Goal: Browse casually: Explore the website without a specific task or goal

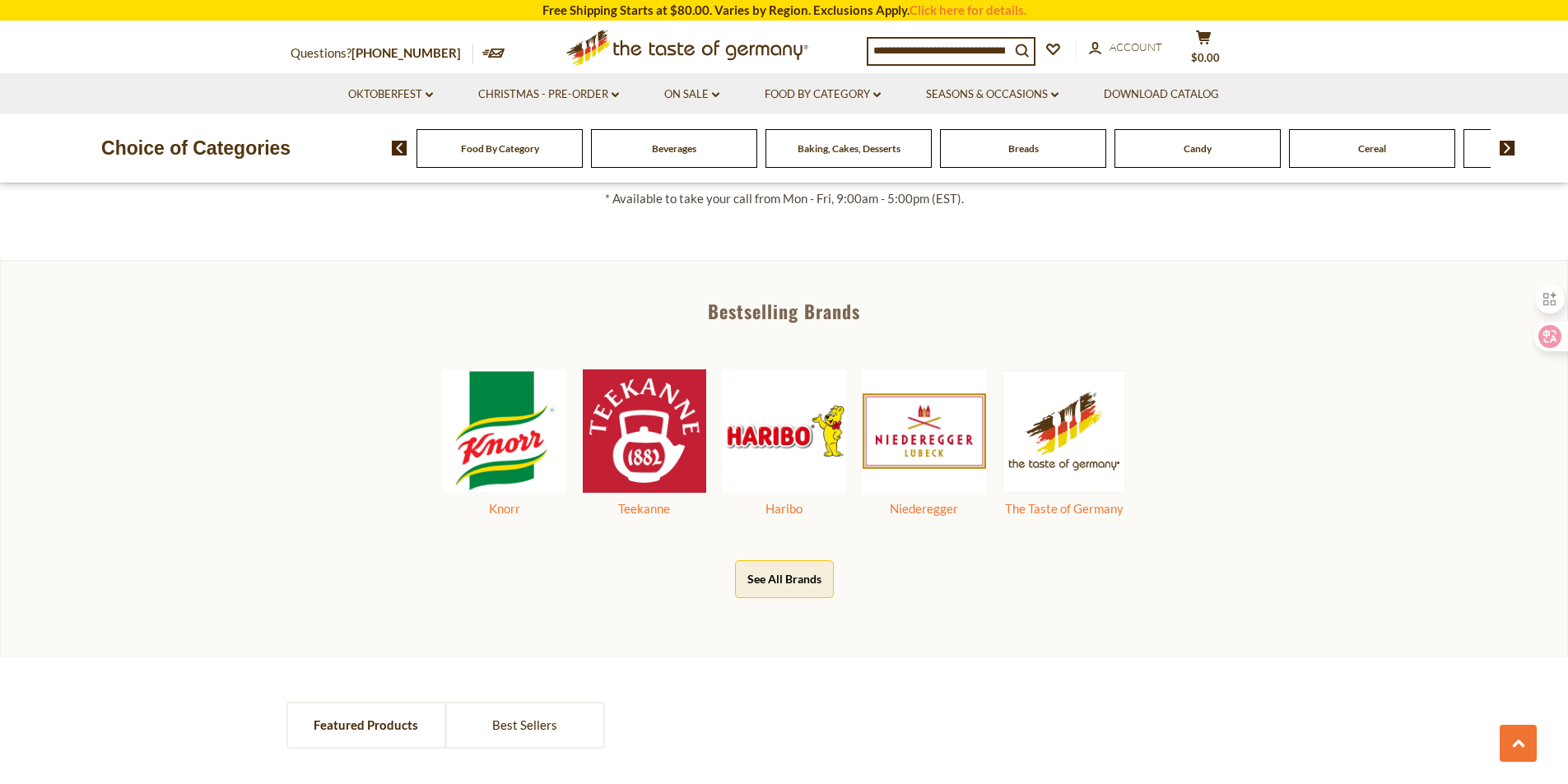
scroll to position [822, 0]
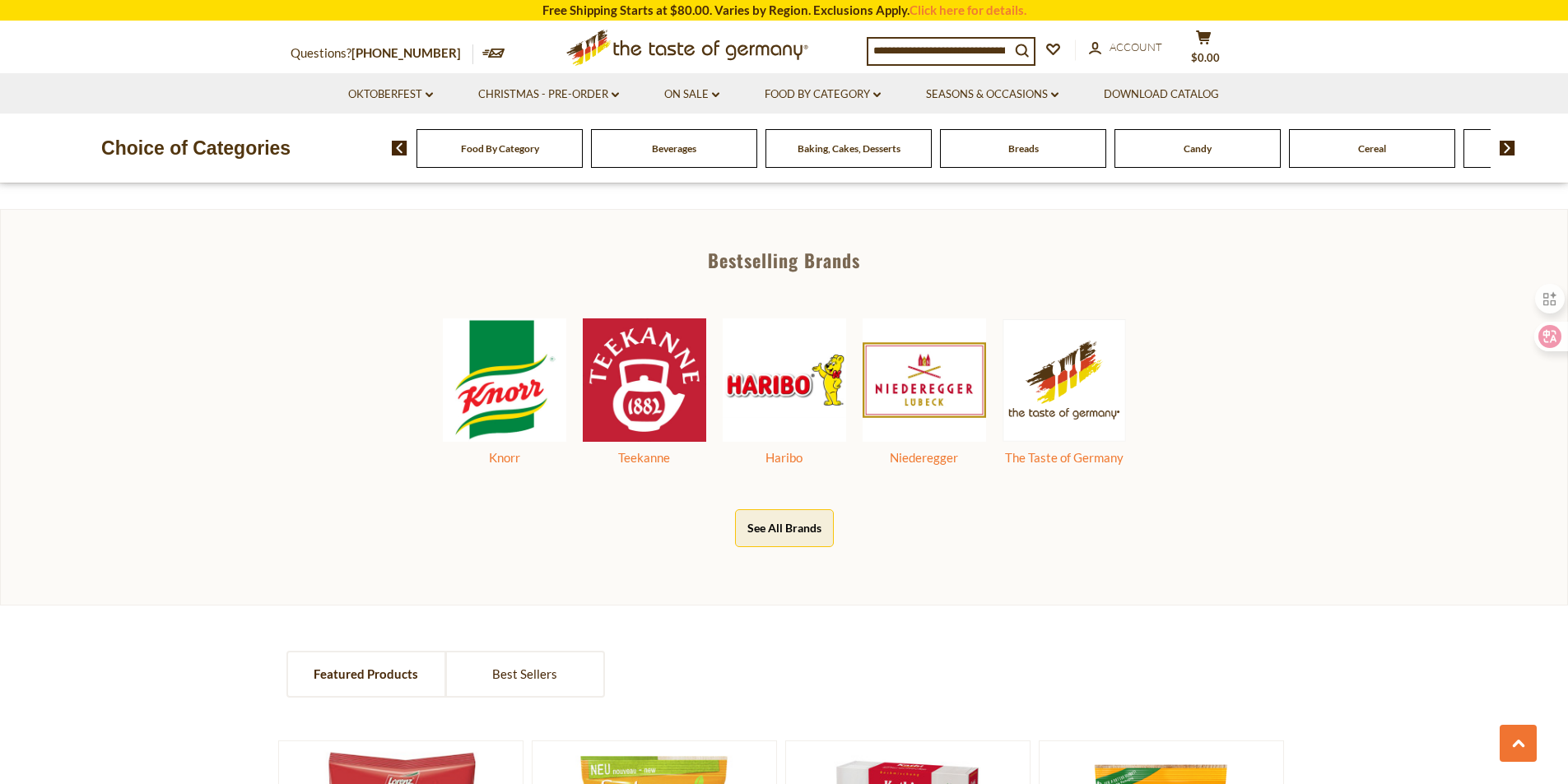
scroll to position [854, 0]
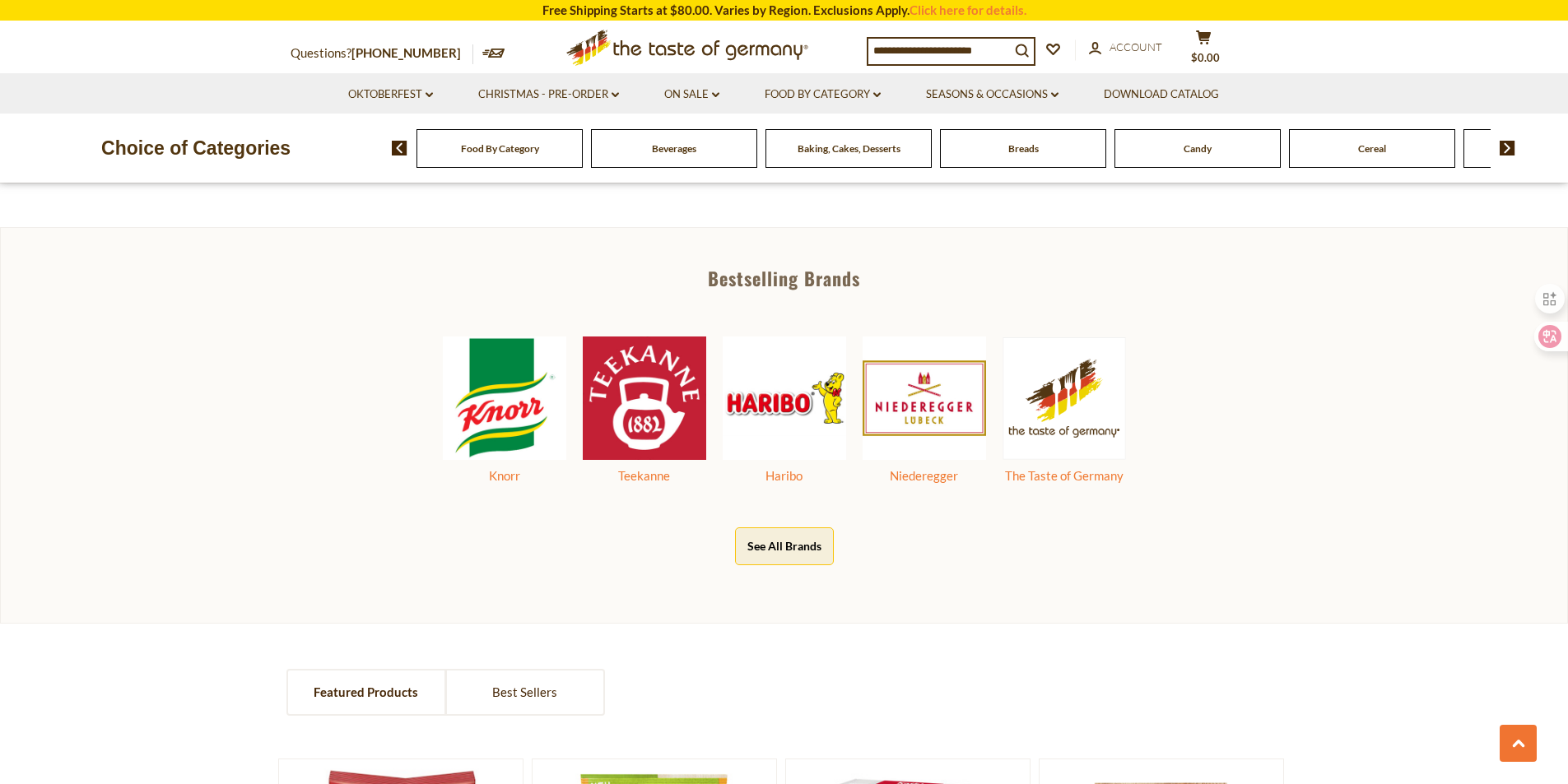
click at [1407, 262] on div "Bestselling Brands Knorr Teekanne Haribo Niederegger The Taste of Germany See A…" at bounding box center [784, 424] width 1568 height 396
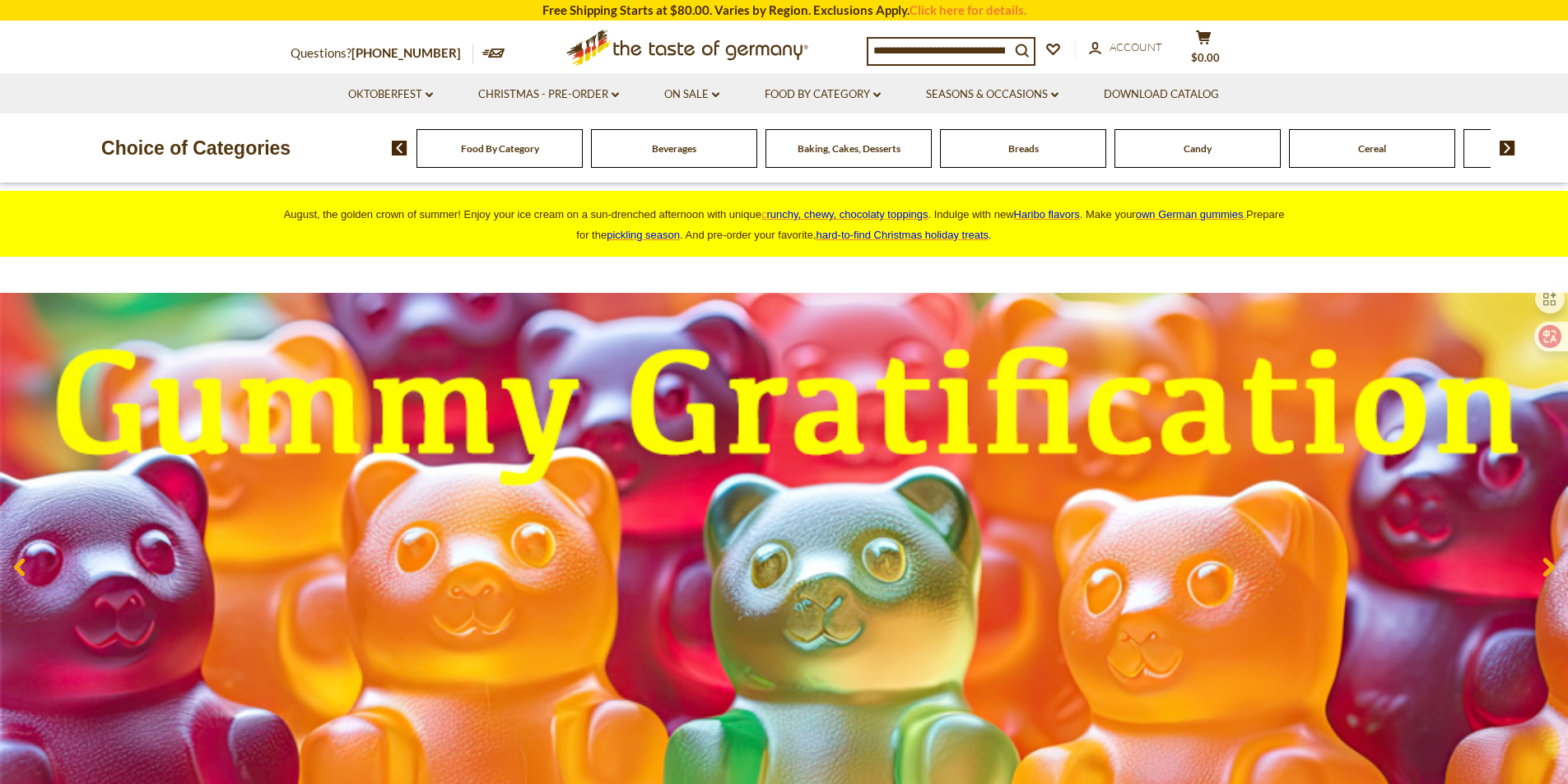
scroll to position [0, 0]
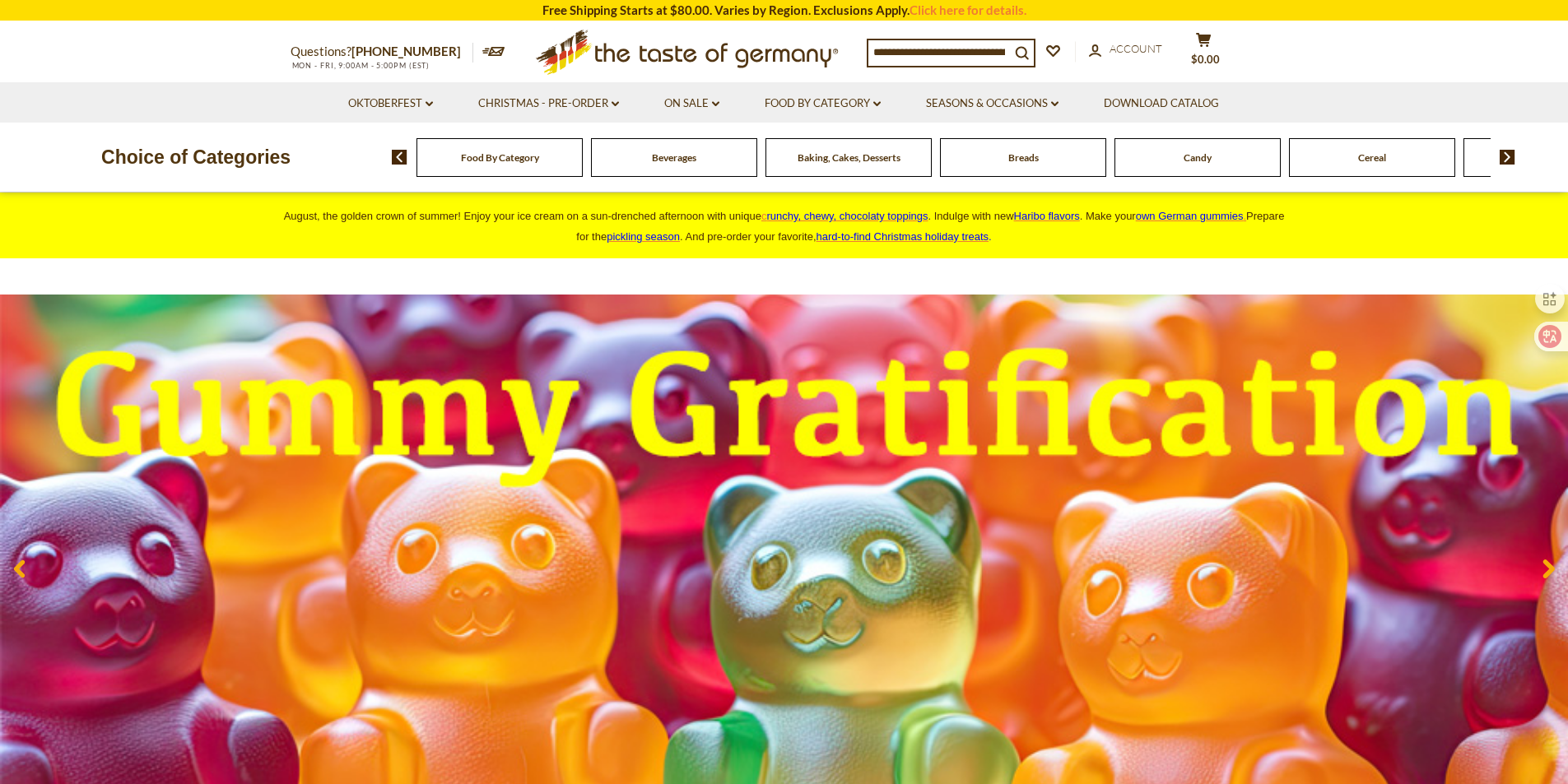
click at [100, 97] on section "Oktoberfest dropdown_arrow All Oktoberfest Oktoberfest Foods Party Supplies Chr…" at bounding box center [784, 102] width 1568 height 40
click at [118, 102] on section "Oktoberfest dropdown_arrow All Oktoberfest Oktoberfest Foods Party Supplies Chr…" at bounding box center [784, 102] width 1568 height 40
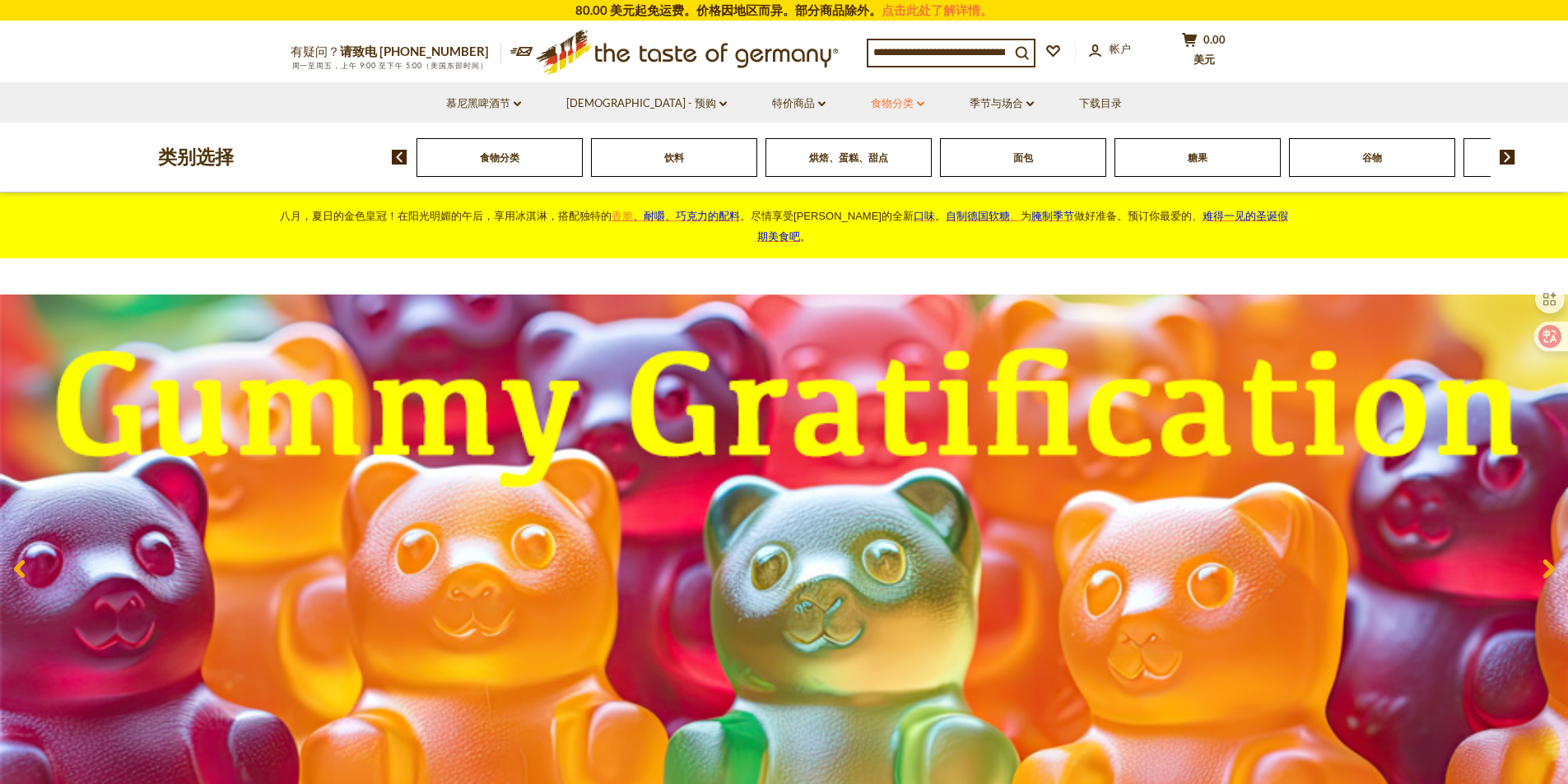
click at [871, 108] on font "食物分类" at bounding box center [893, 103] width 43 height 13
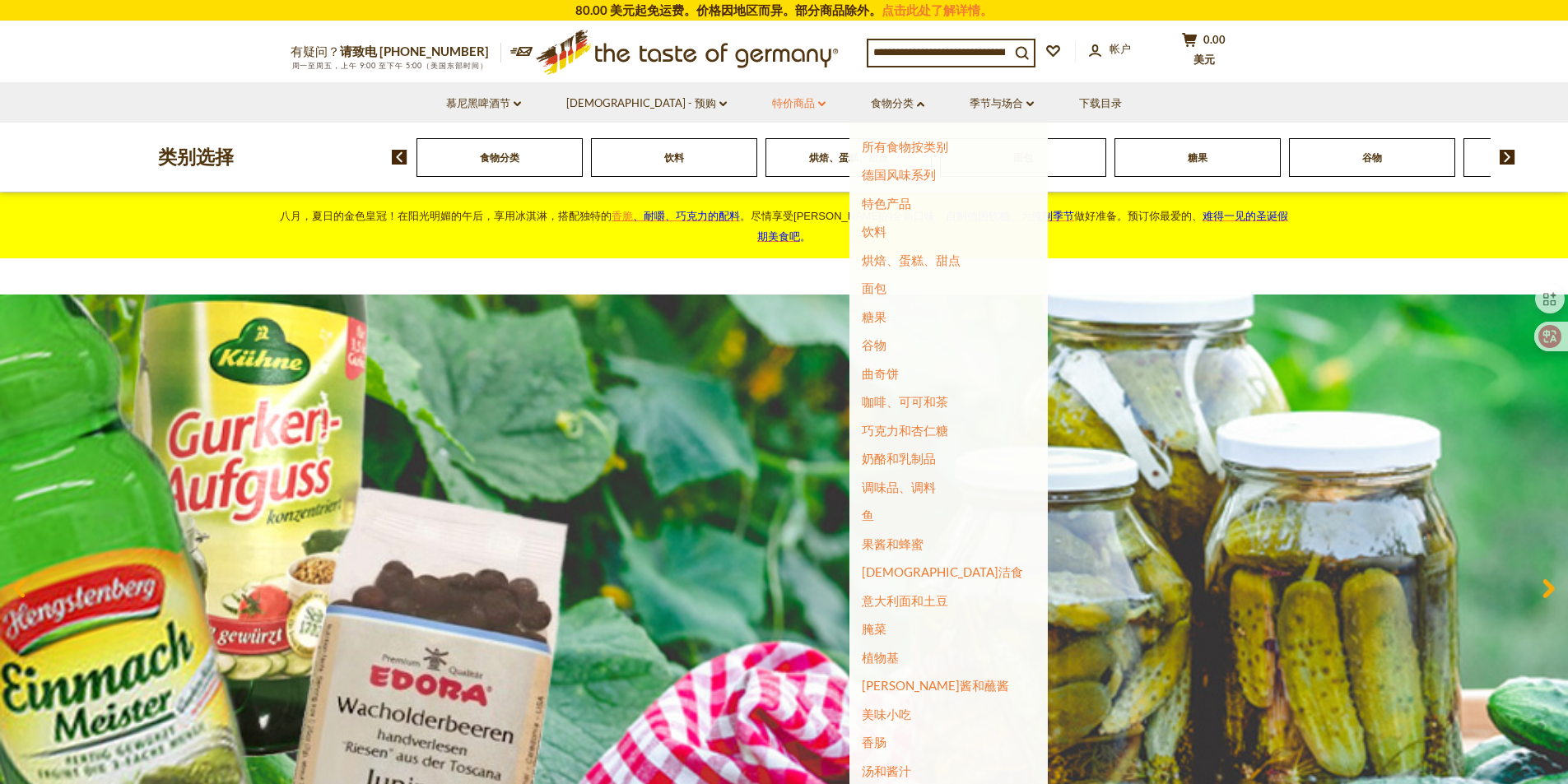
click at [772, 107] on link "特价商品 dropdown_arrow" at bounding box center [799, 104] width 54 height 18
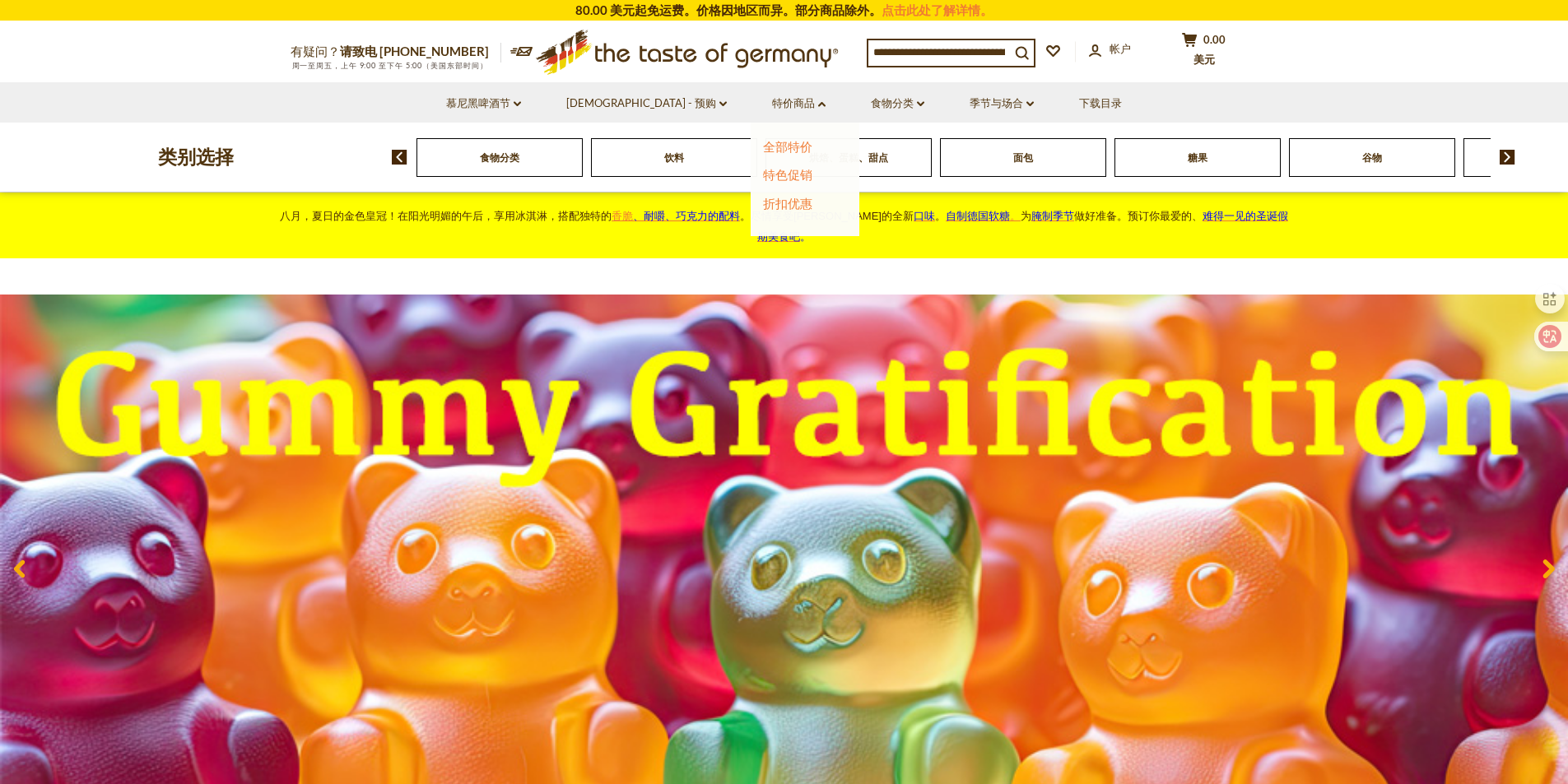
click at [686, 106] on li "圣诞节 - 预购 dropdown_arrow 整个圣诞节 - 预订 圣诞饼干和姜饼 圣诞烘焙与香料 圣诞礼品罐 降临节日历 圣诞巧克力和糖果 圣诞蛋糕和圣诞…" at bounding box center [647, 102] width 204 height 40
click at [719, 104] on icon "dropdown_arrow" at bounding box center [723, 104] width 7 height 5
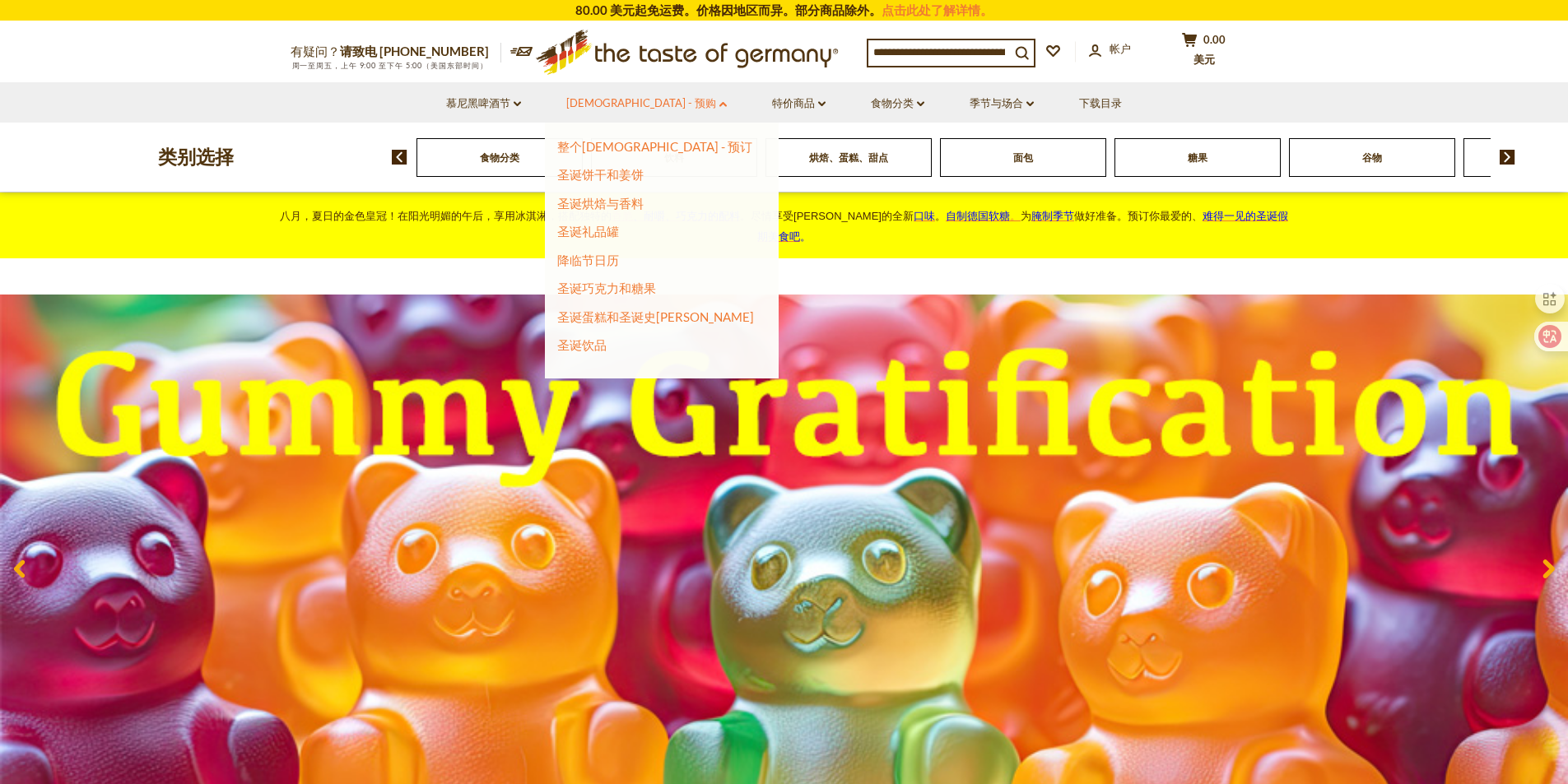
click at [673, 104] on link "圣诞节 - 预购 dropdown_arrow" at bounding box center [647, 104] width 161 height 18
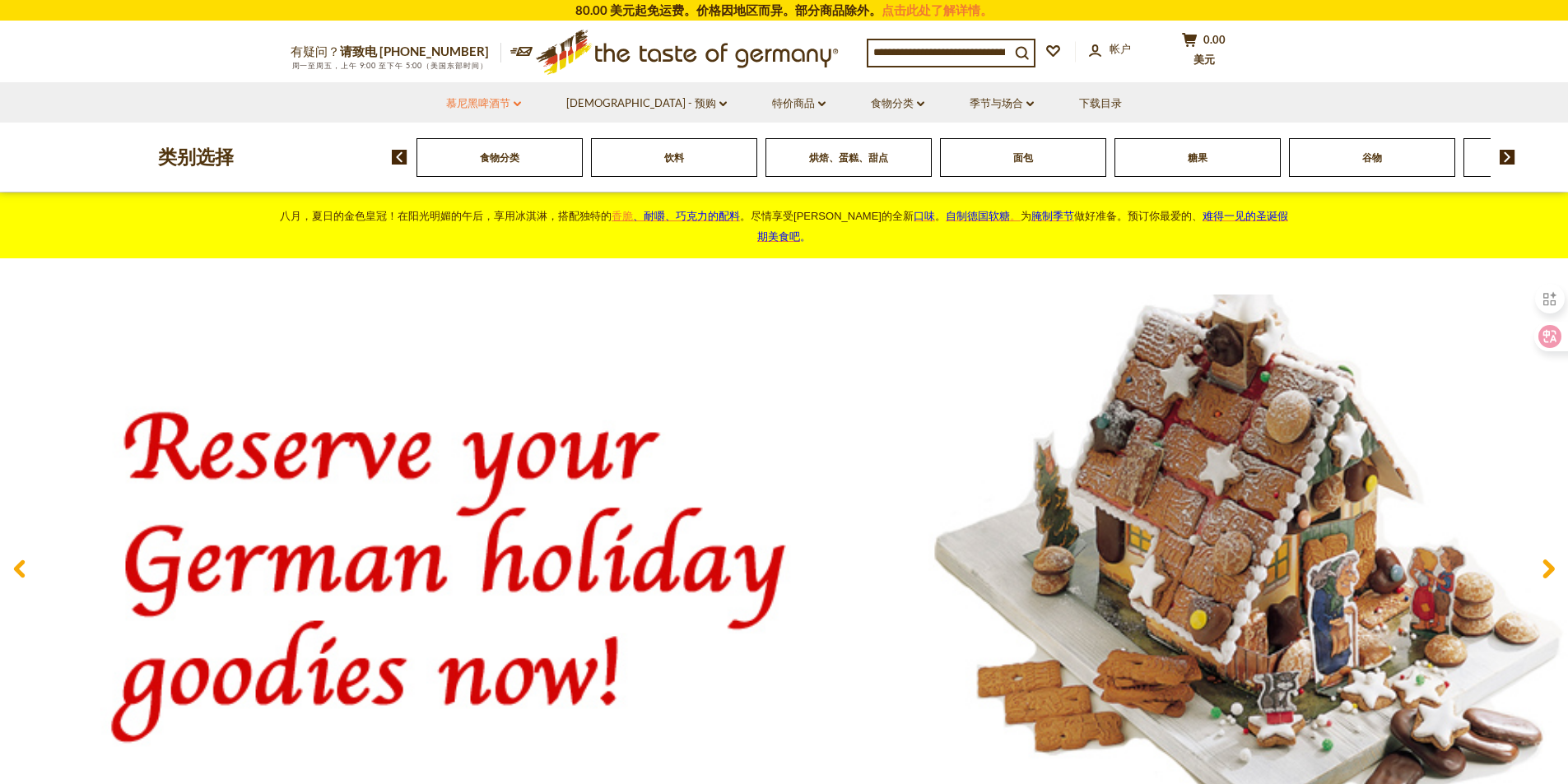
click at [542, 104] on li "慕尼黑啤酒节 dropdown_arrow 所有啤酒节 慕尼黑啤酒节食品 派对用品" at bounding box center [483, 102] width 118 height 40
click at [981, 108] on font "季节与场合" at bounding box center [996, 103] width 54 height 13
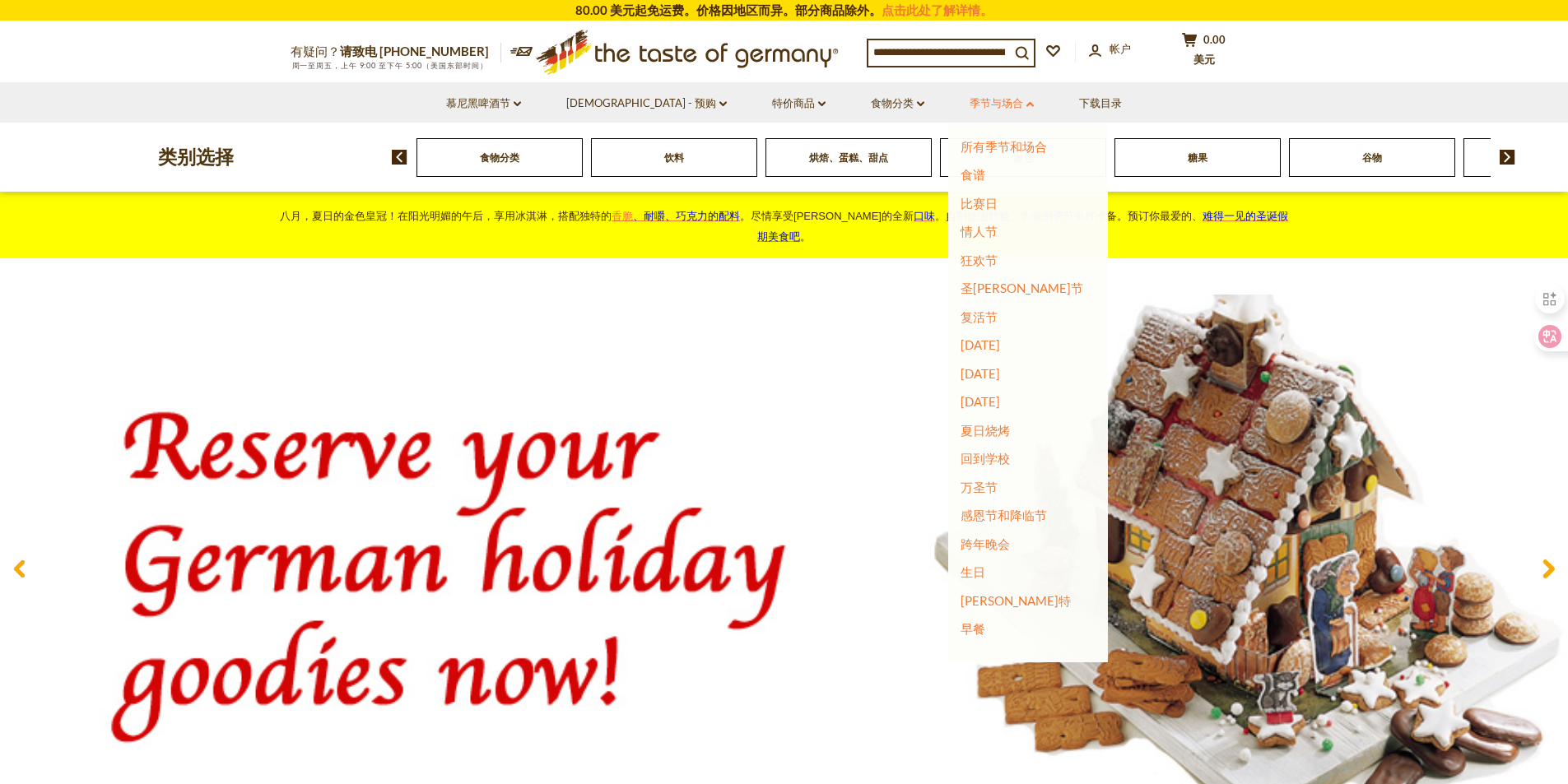
click at [981, 108] on font "季节与场合" at bounding box center [996, 103] width 54 height 13
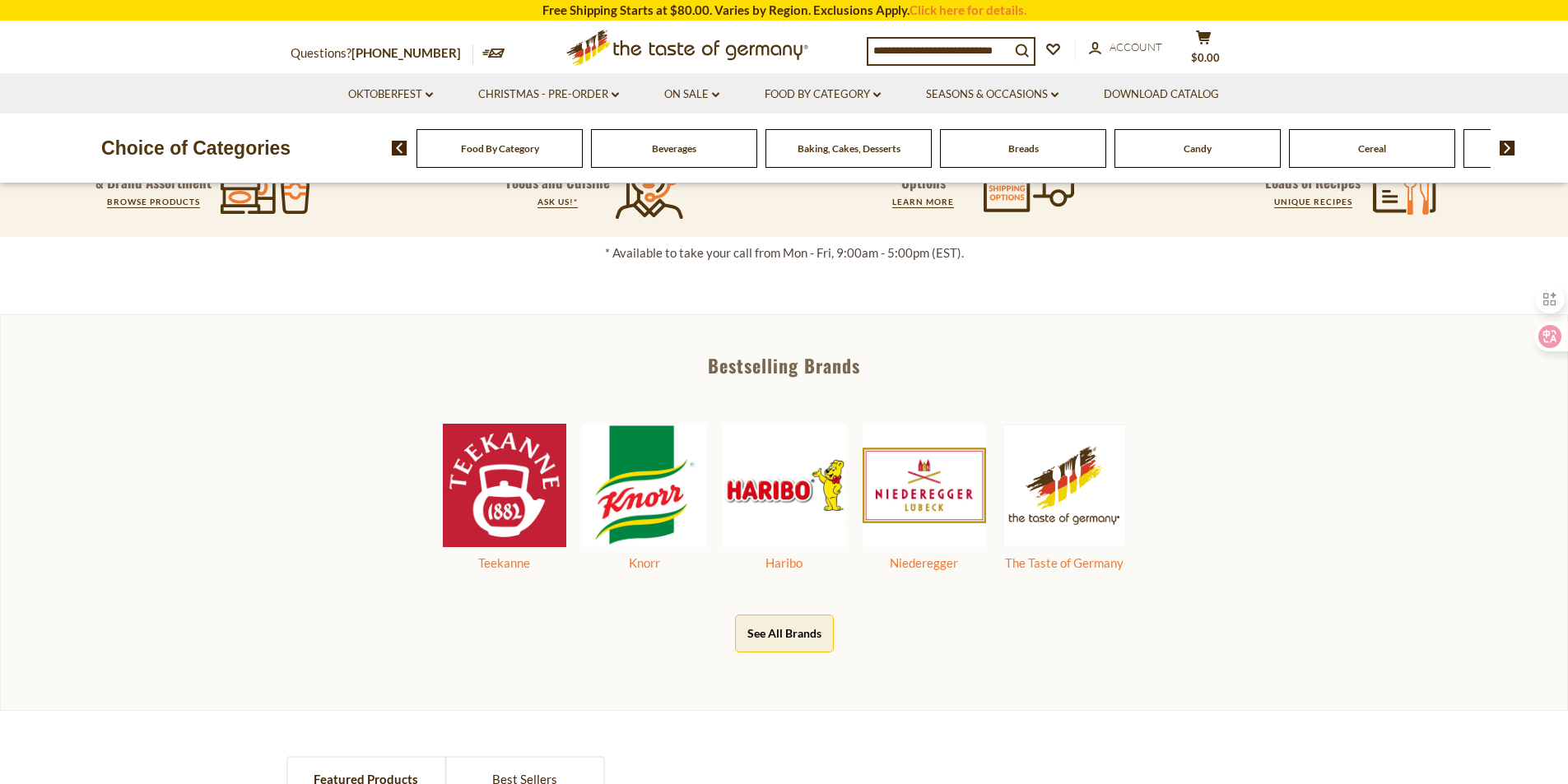
scroll to position [762, 0]
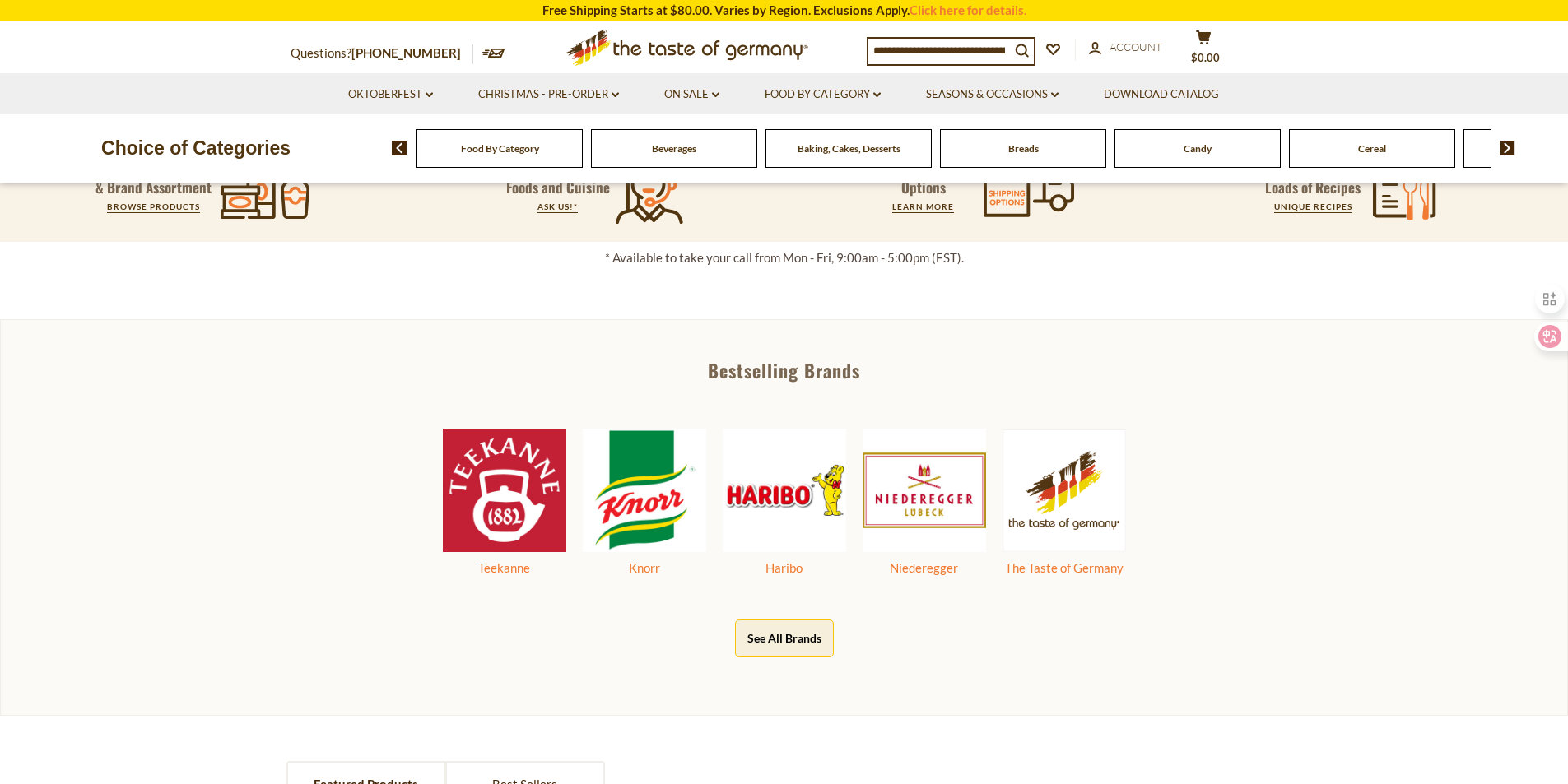
click at [786, 634] on button "See All Brands" at bounding box center [784, 638] width 99 height 37
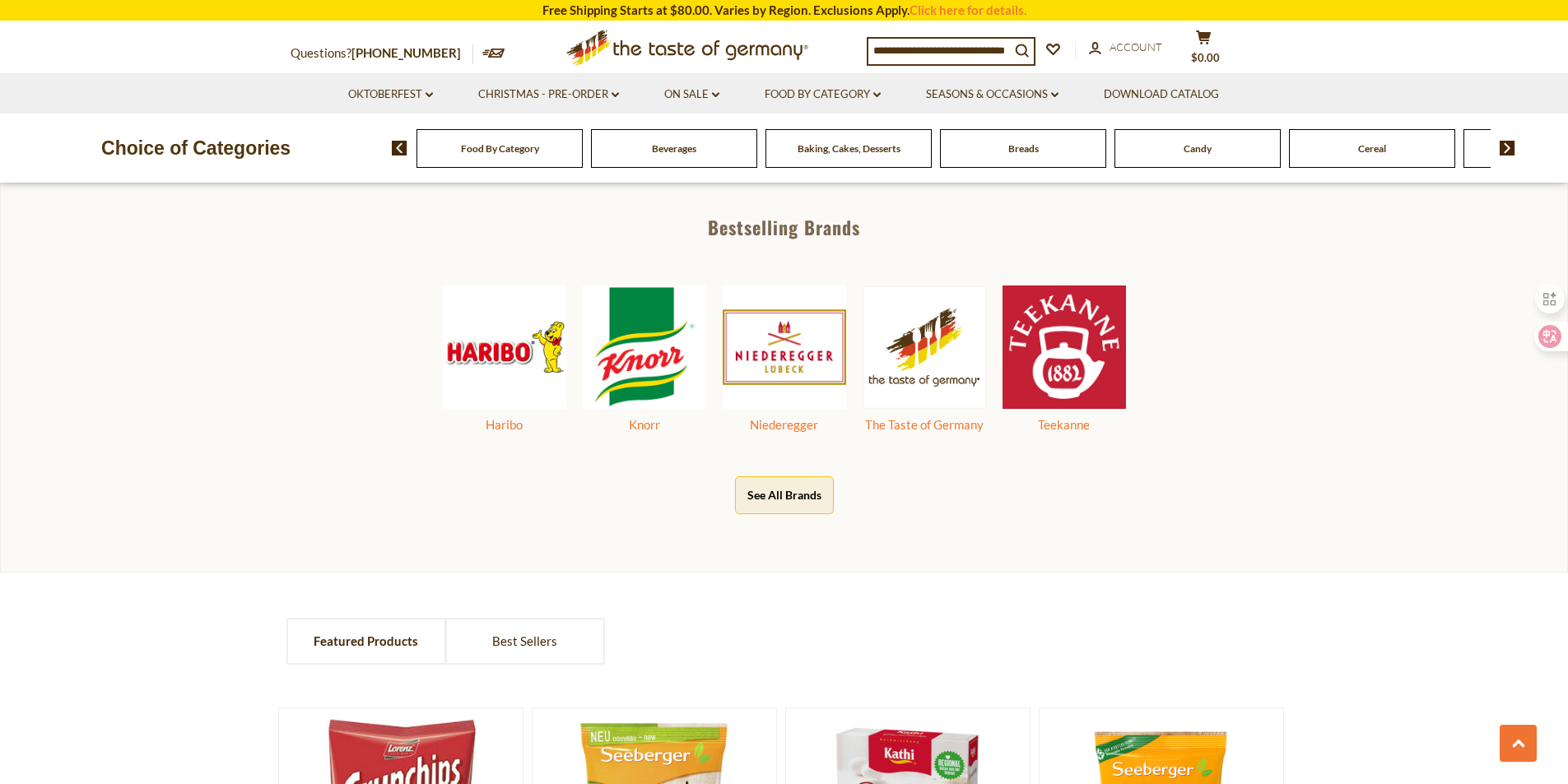
scroll to position [1316, 0]
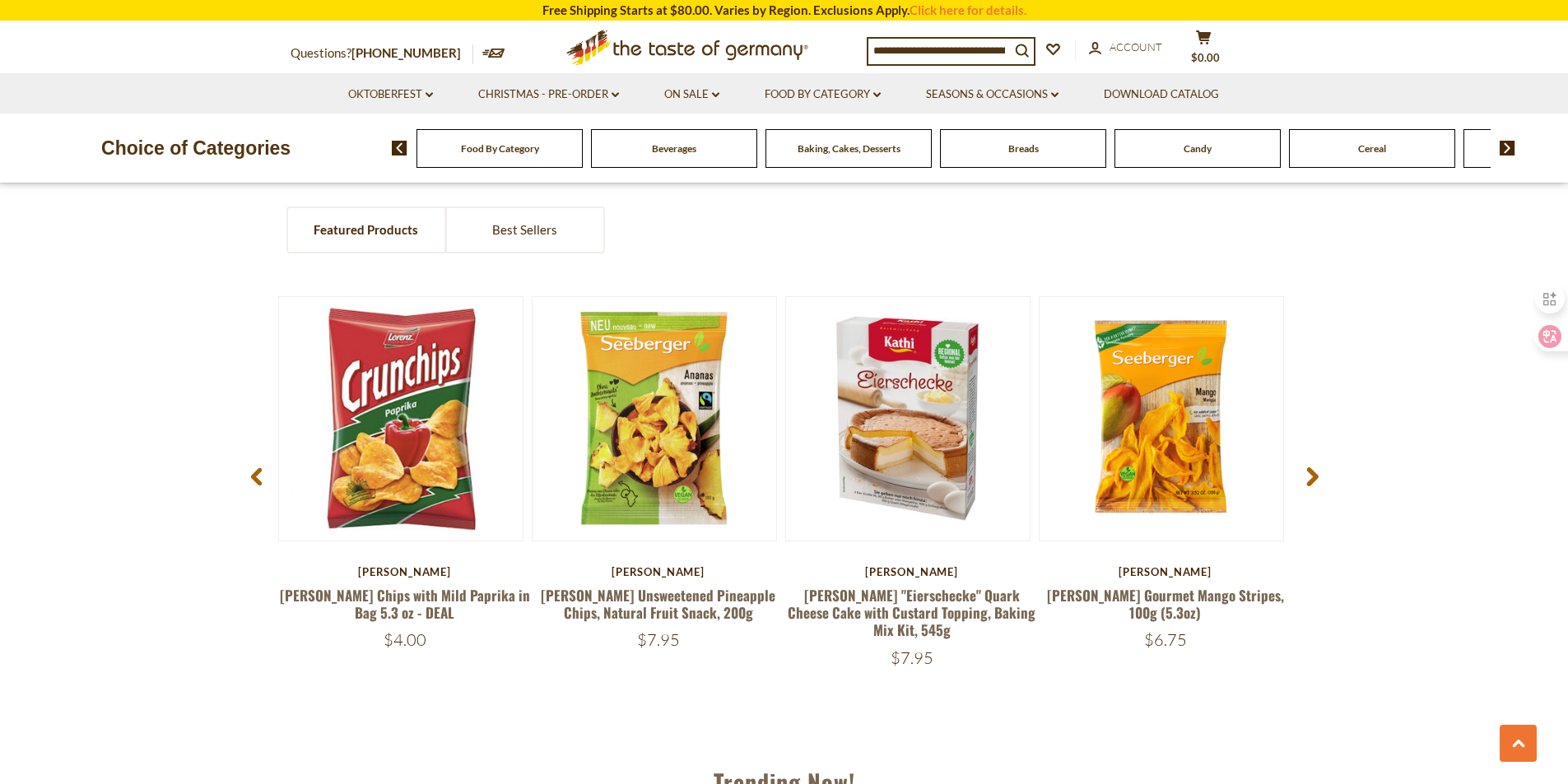
click at [1319, 480] on span at bounding box center [1312, 480] width 38 height 52
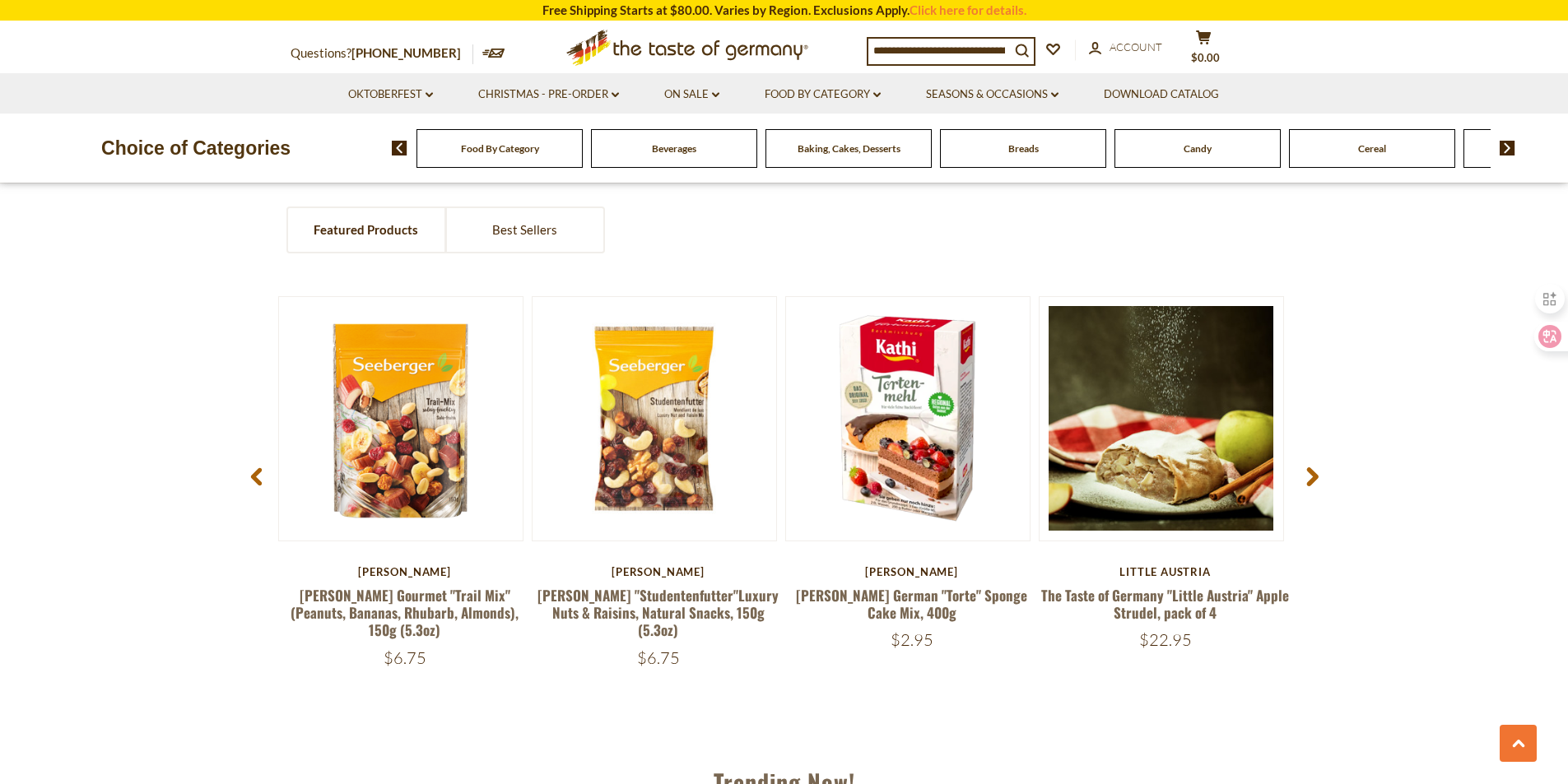
click at [1319, 480] on span at bounding box center [1312, 480] width 38 height 52
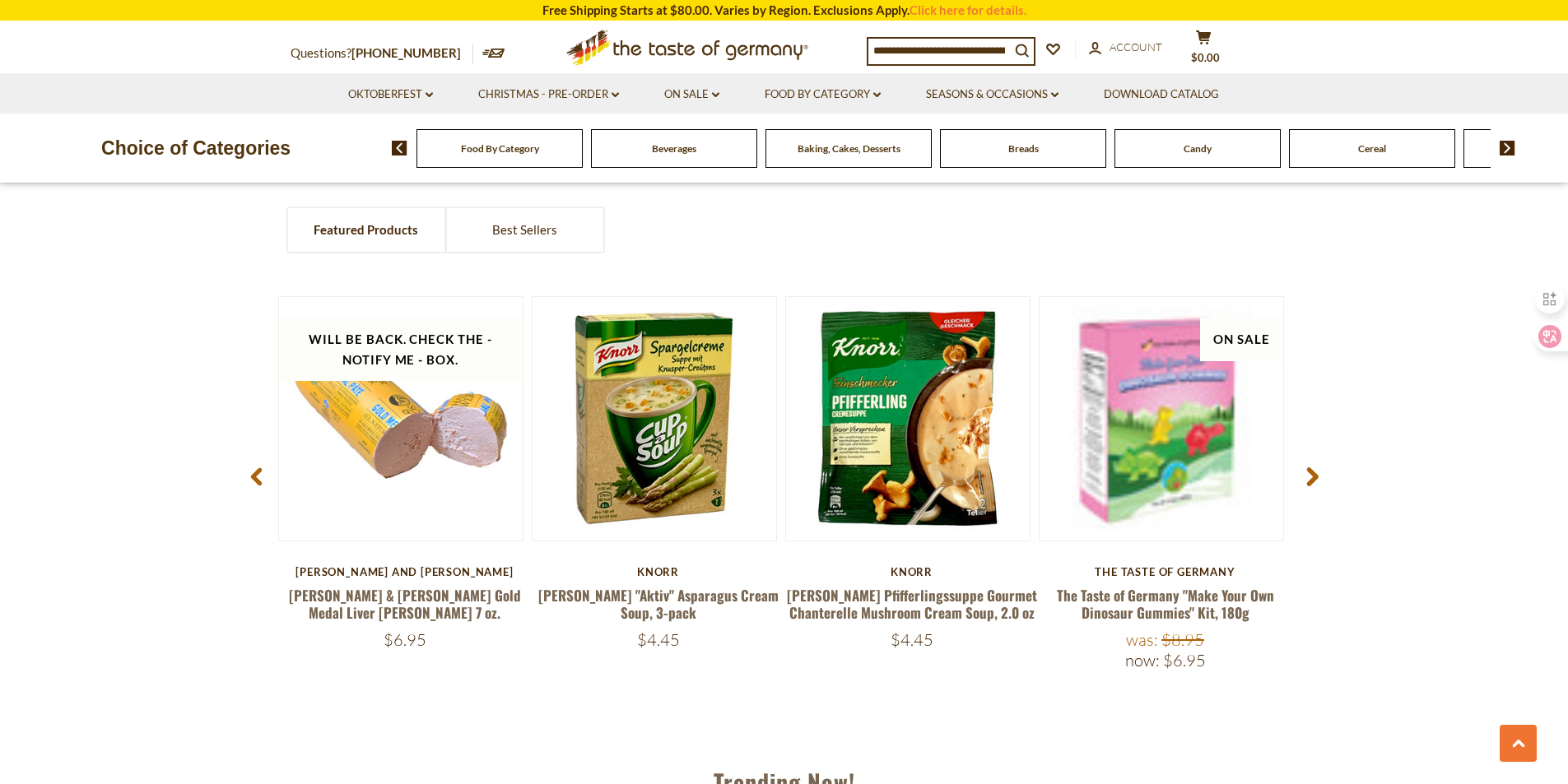
click at [1319, 480] on span at bounding box center [1312, 480] width 38 height 52
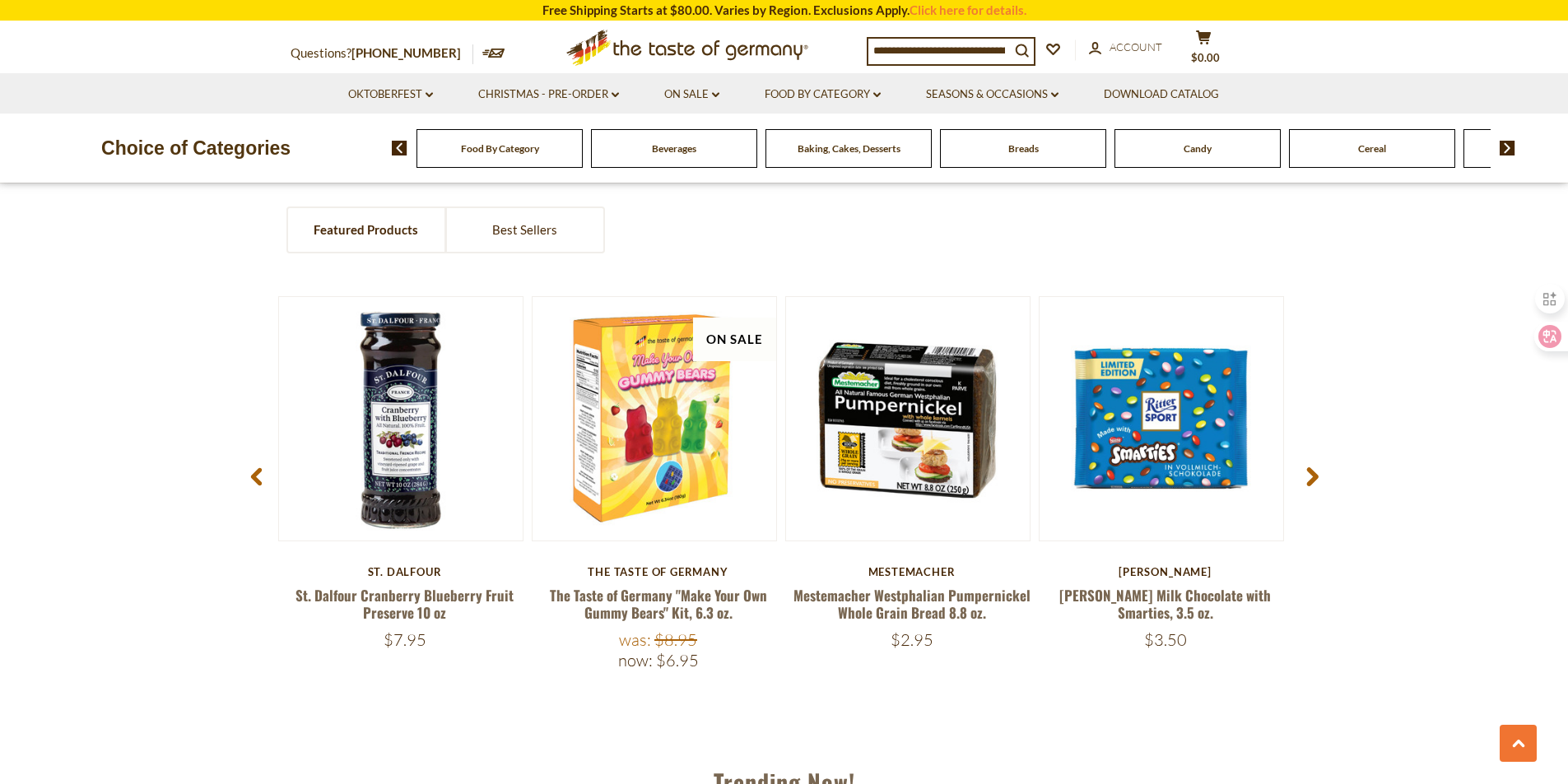
click at [1319, 480] on span at bounding box center [1312, 480] width 38 height 52
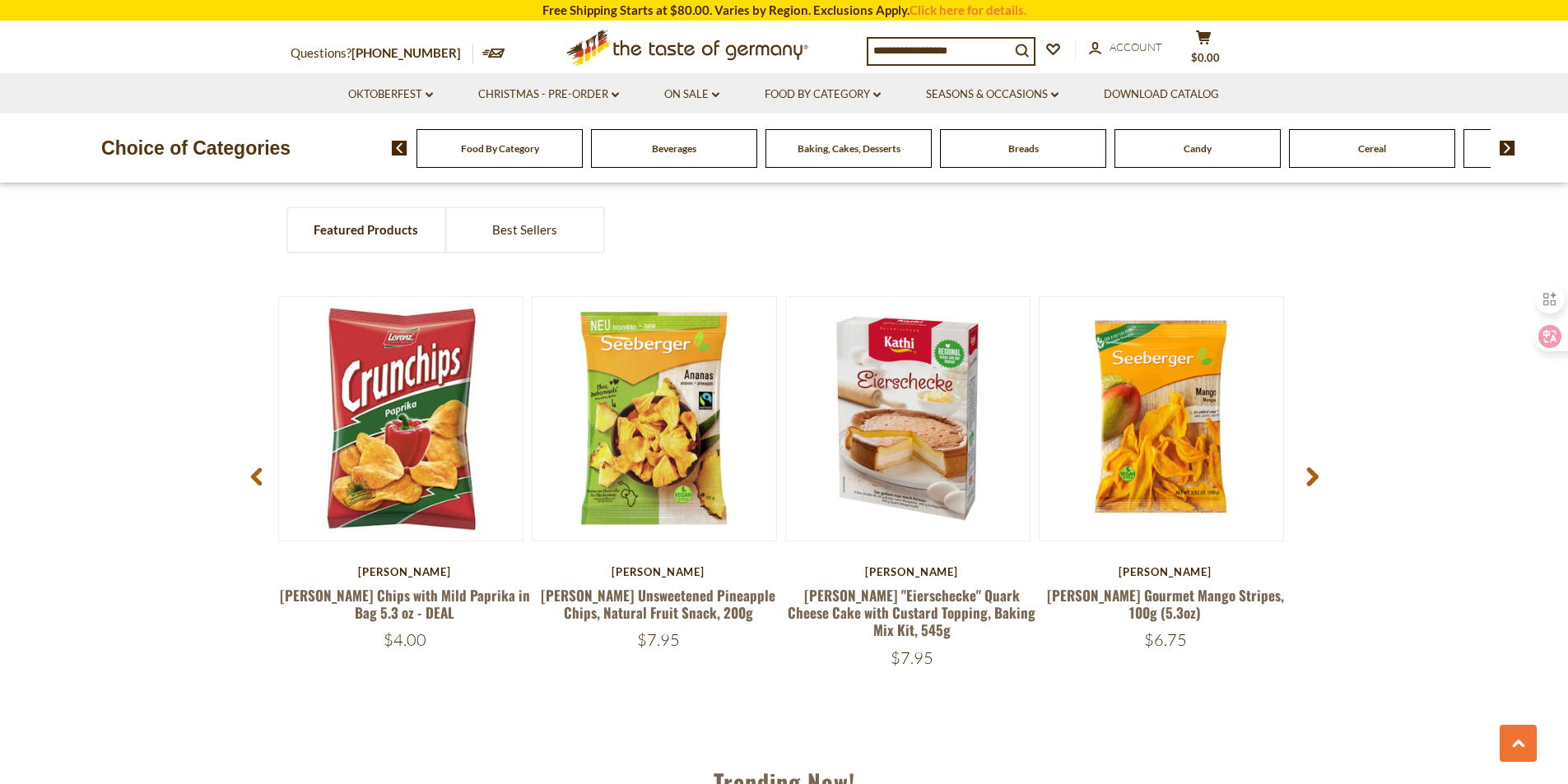
click at [1319, 480] on span at bounding box center [1312, 480] width 38 height 52
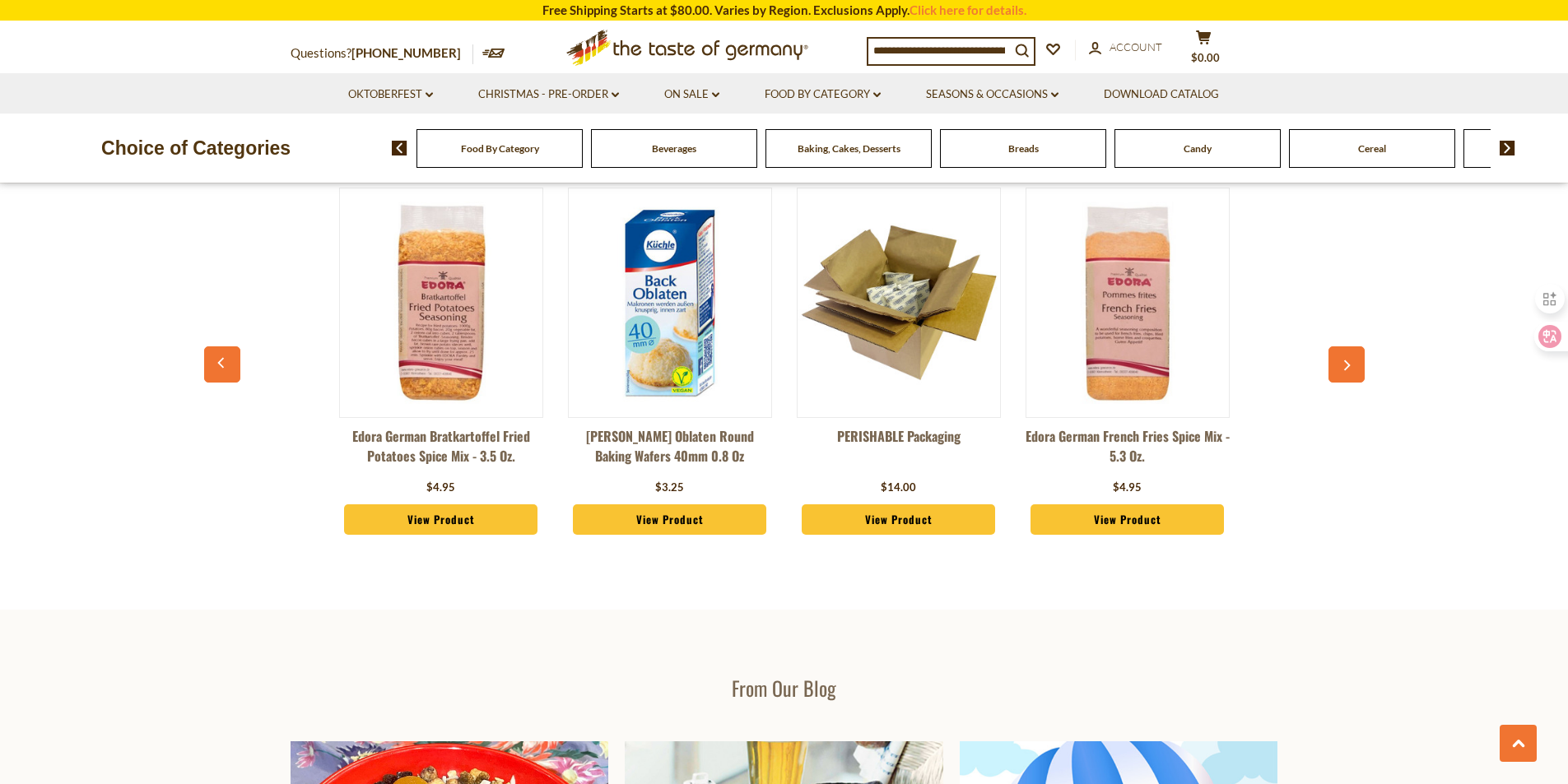
scroll to position [1892, 0]
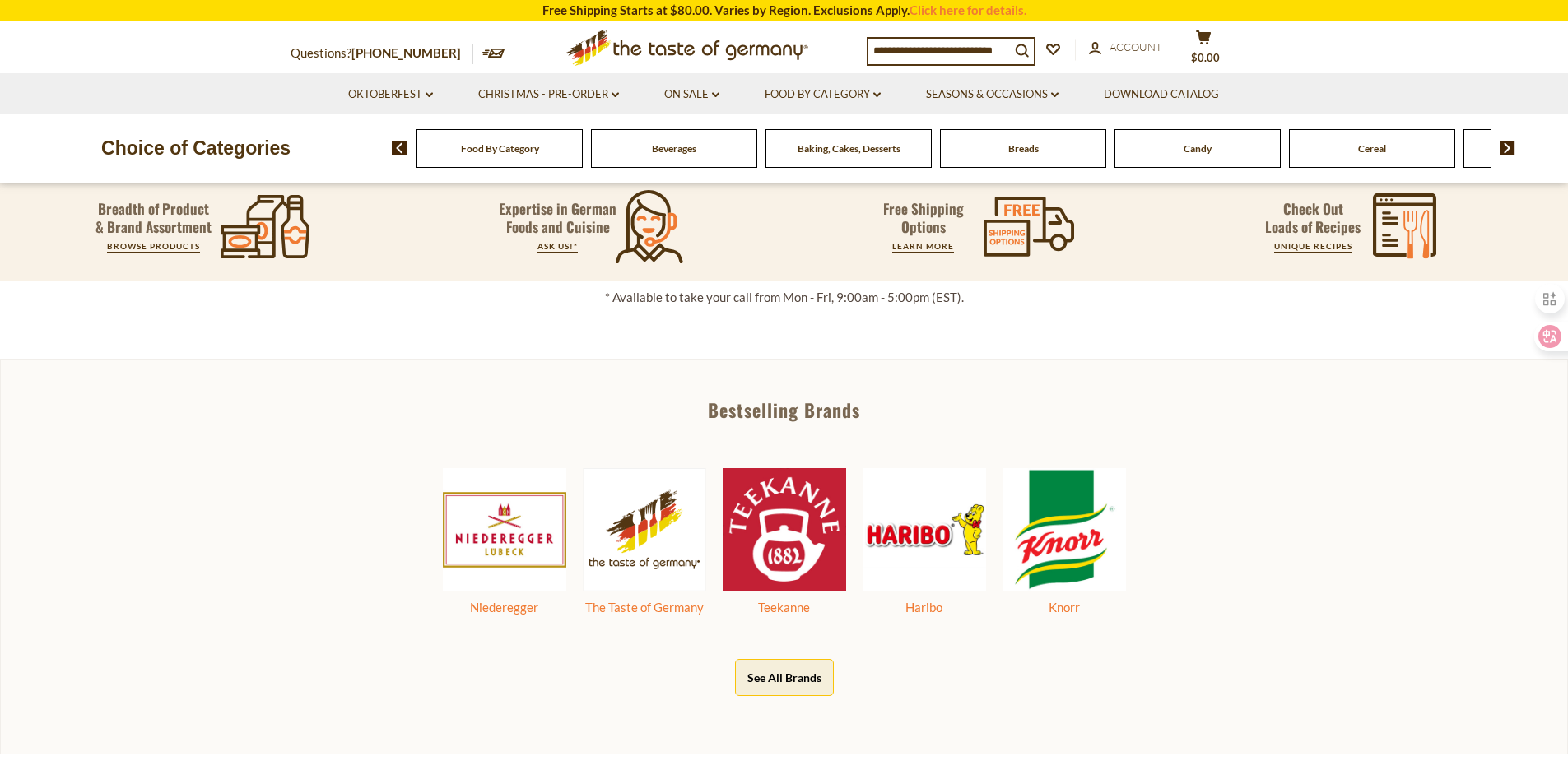
scroll to position [762, 0]
